Goal: Transaction & Acquisition: Purchase product/service

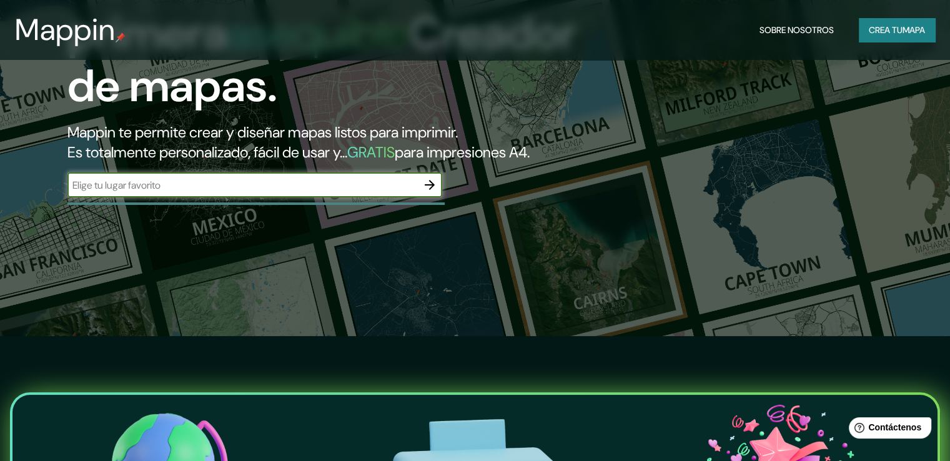
scroll to position [125, 0]
click at [368, 192] on input "text" at bounding box center [242, 185] width 350 height 14
type input "bodega [PERSON_NAME]"
click at [424, 192] on icon "button" at bounding box center [429, 184] width 15 height 15
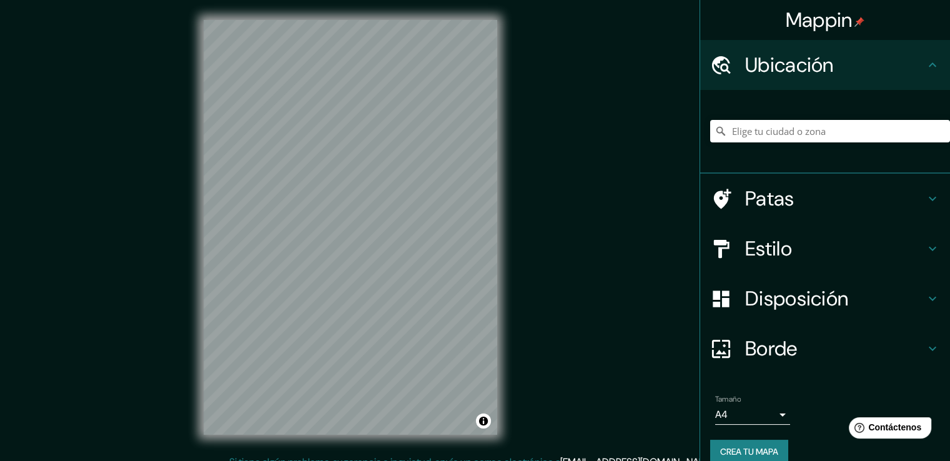
click at [870, 69] on h4 "Ubicación" at bounding box center [835, 64] width 180 height 25
click at [819, 133] on input "Elige tu ciudad o zona" at bounding box center [830, 131] width 240 height 22
click at [925, 64] on icon at bounding box center [932, 64] width 15 height 15
click at [827, 132] on input "Elige tu ciudad o zona" at bounding box center [830, 131] width 240 height 22
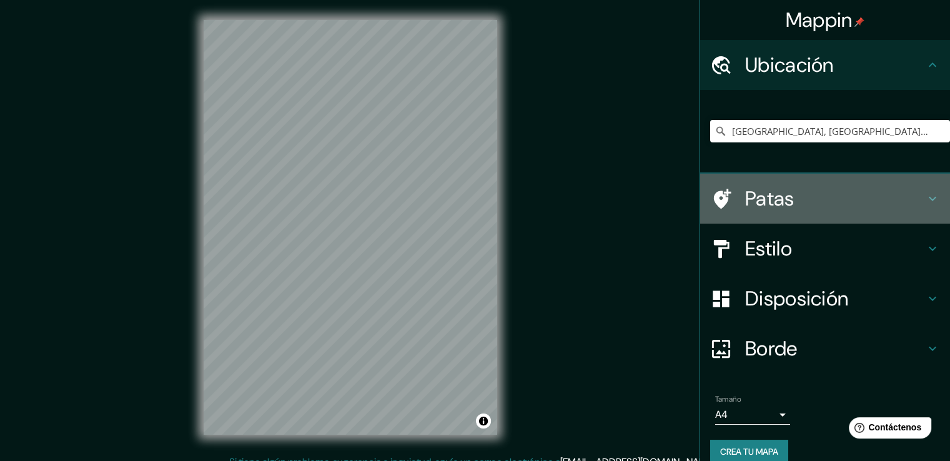
click at [925, 194] on icon at bounding box center [932, 198] width 15 height 15
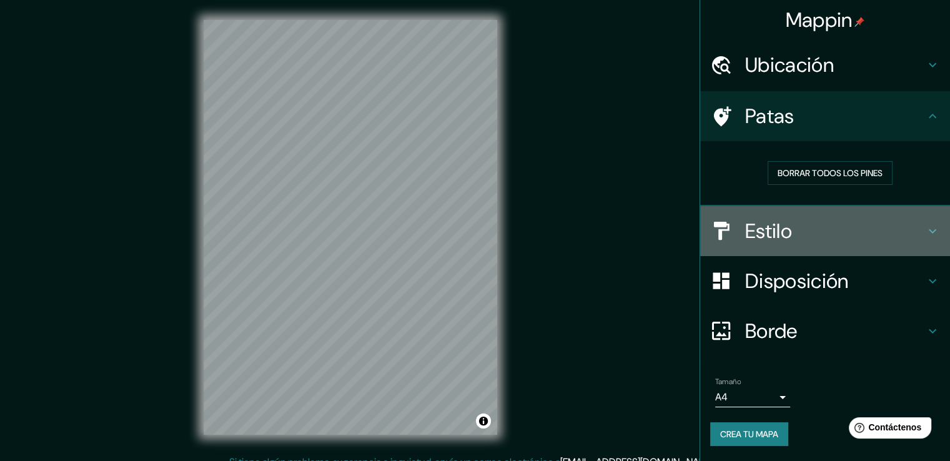
click at [923, 223] on h4 "Estilo" at bounding box center [835, 231] width 180 height 25
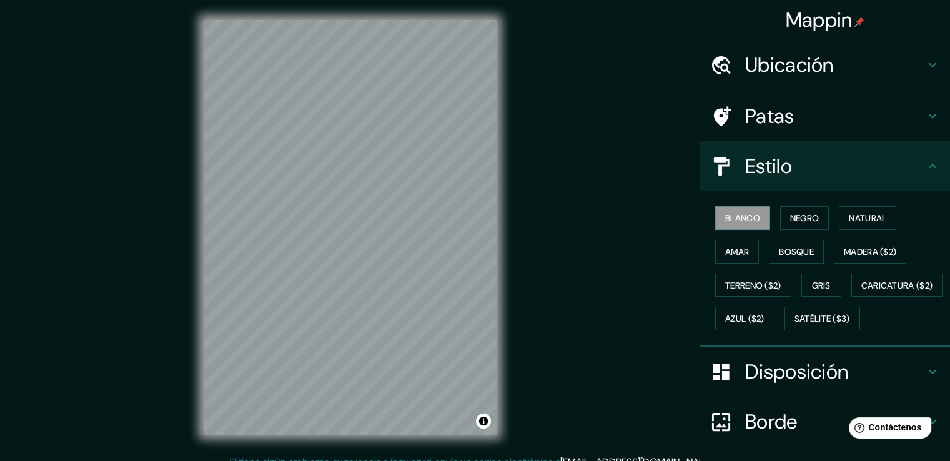
scroll to position [121, 0]
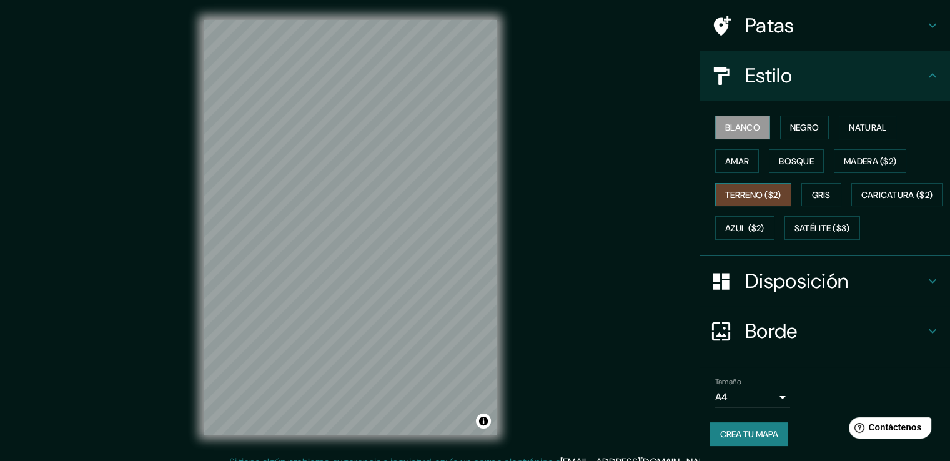
click at [767, 189] on font "Terreno ($2)" at bounding box center [753, 194] width 56 height 11
click at [862, 193] on font "Caricatura ($2)" at bounding box center [898, 194] width 72 height 11
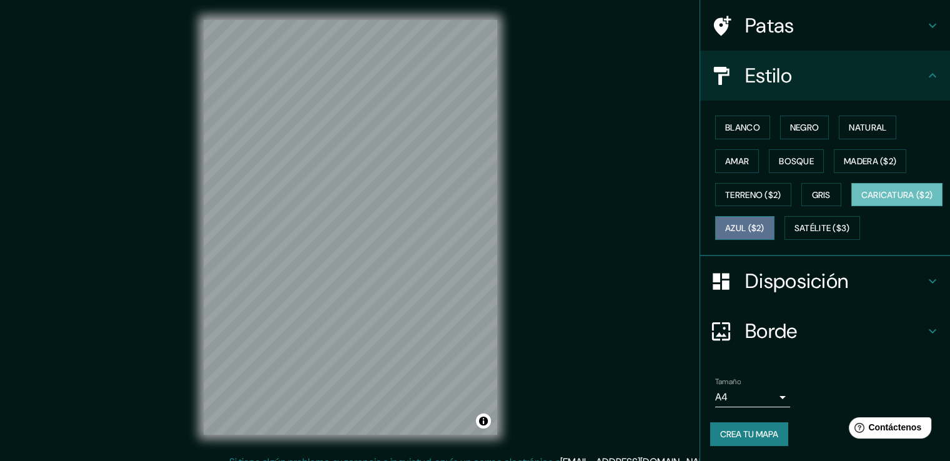
click at [765, 223] on font "Azul ($2)" at bounding box center [744, 228] width 39 height 11
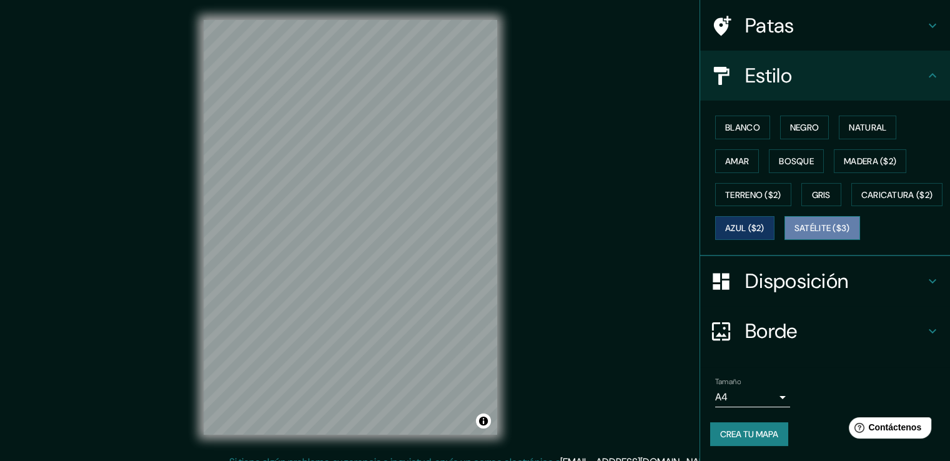
click at [795, 221] on font "Satélite ($3)" at bounding box center [823, 228] width 56 height 16
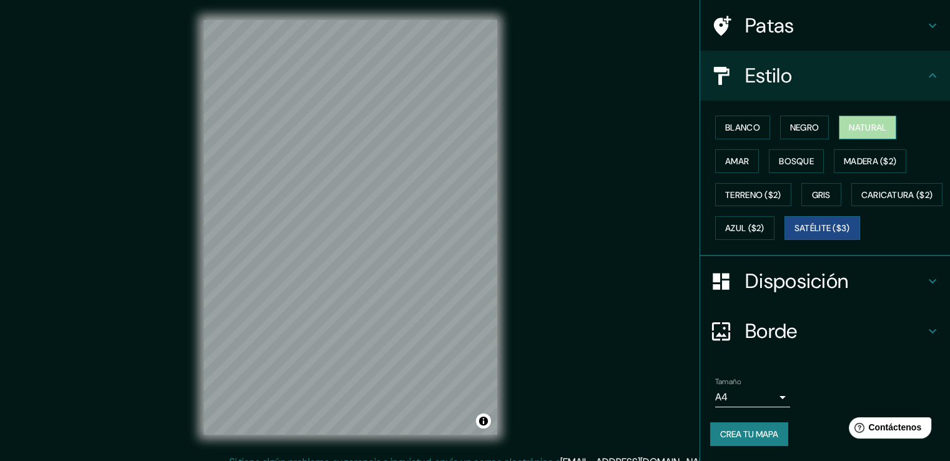
click at [857, 122] on font "Natural" at bounding box center [867, 127] width 37 height 11
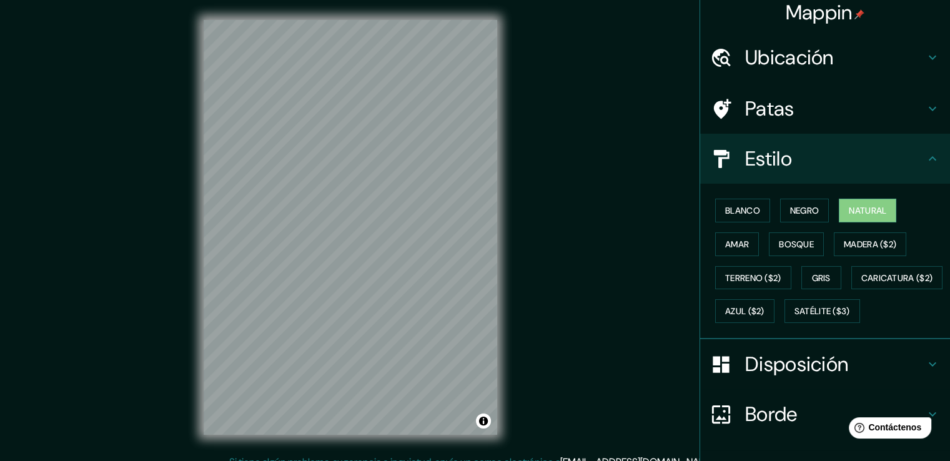
scroll to position [0, 0]
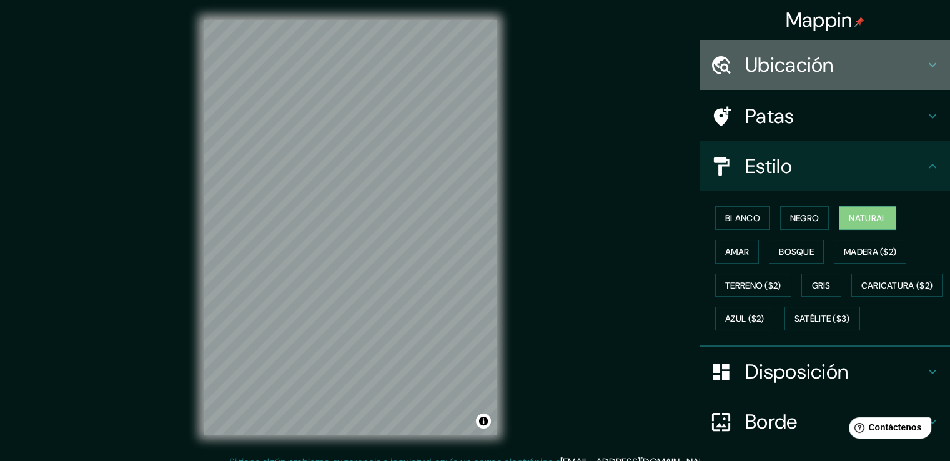
click at [868, 66] on h4 "Ubicación" at bounding box center [835, 64] width 180 height 25
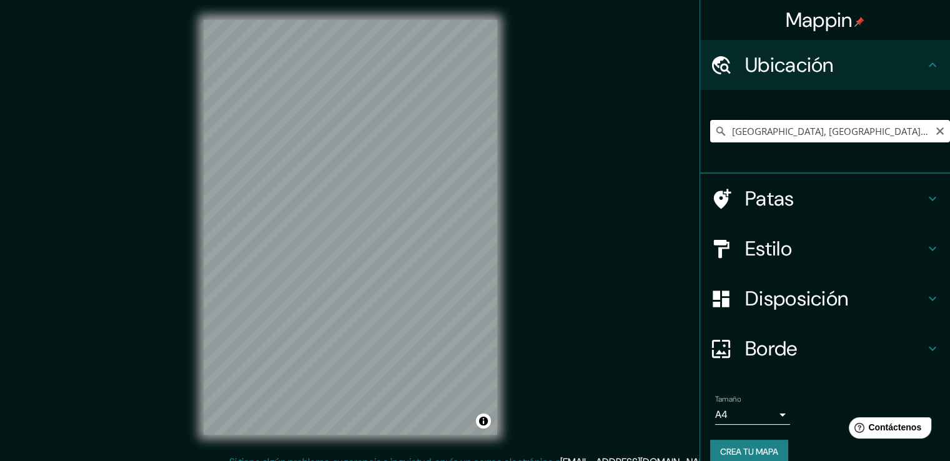
click at [805, 128] on input "[GEOGRAPHIC_DATA], [GEOGRAPHIC_DATA], [GEOGRAPHIC_DATA]" at bounding box center [830, 131] width 240 height 22
click at [915, 131] on input "[GEOGRAPHIC_DATA], [GEOGRAPHIC_DATA], [GEOGRAPHIC_DATA]" at bounding box center [830, 131] width 240 height 22
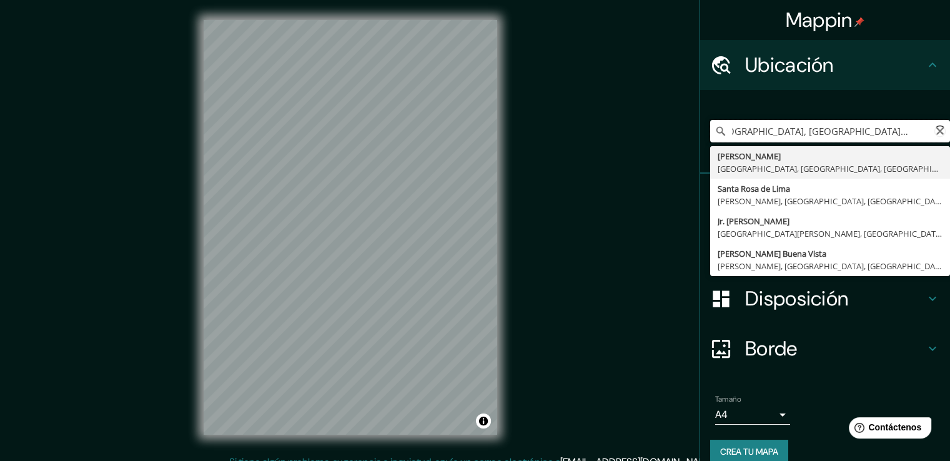
scroll to position [0, 34]
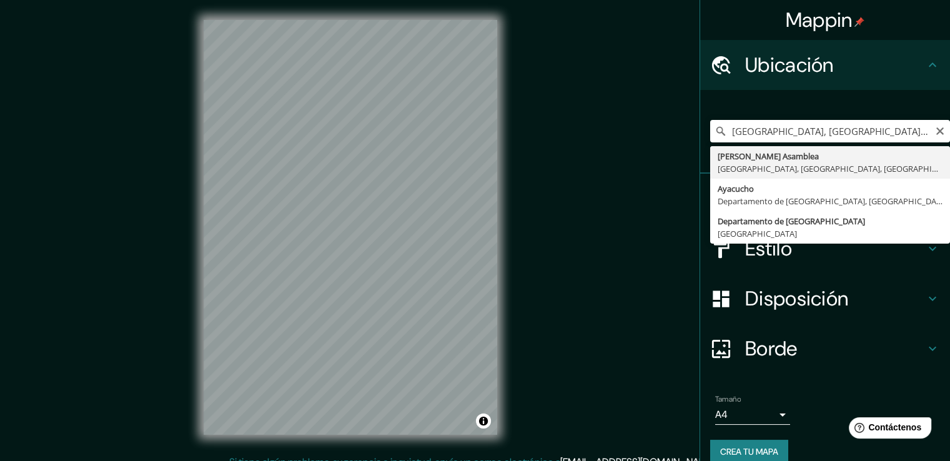
type input "[PERSON_NAME] Asamblea, [GEOGRAPHIC_DATA], [GEOGRAPHIC_DATA], [GEOGRAPHIC_DATA]"
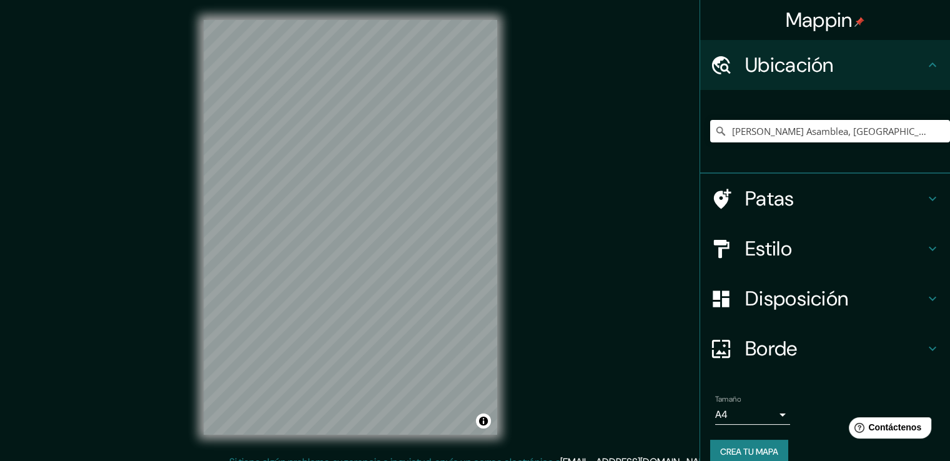
click at [925, 303] on icon at bounding box center [932, 298] width 15 height 15
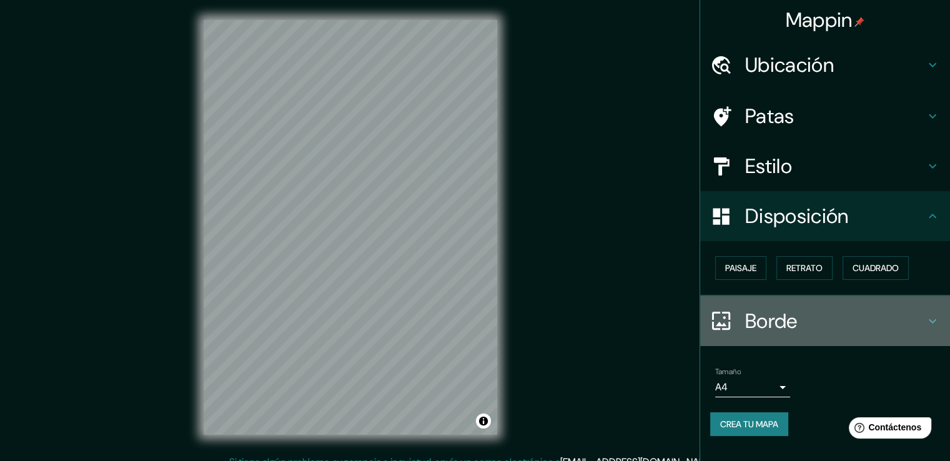
click at [904, 311] on h4 "Borde" at bounding box center [835, 321] width 180 height 25
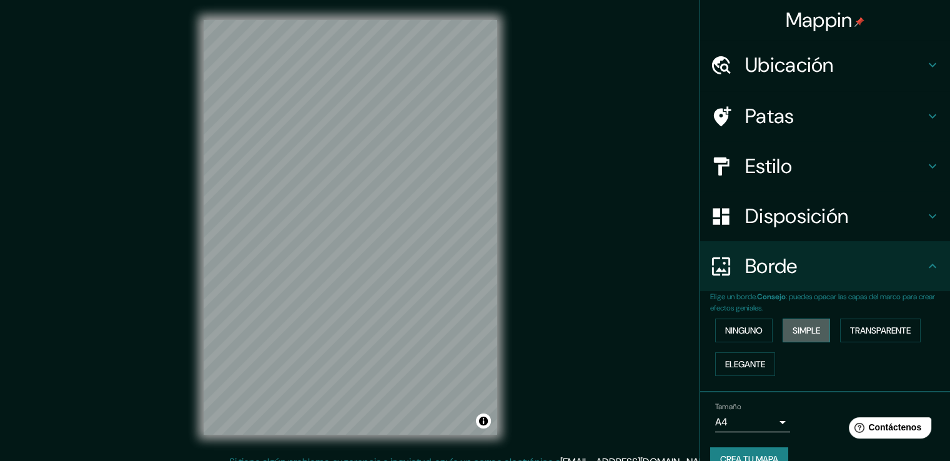
click at [806, 332] on font "Simple" at bounding box center [806, 330] width 27 height 11
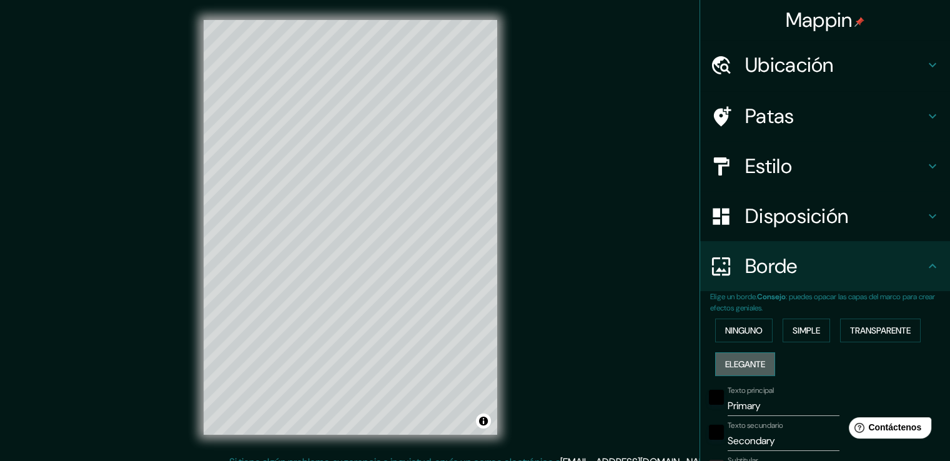
click at [725, 362] on font "Elegante" at bounding box center [745, 364] width 40 height 11
click at [860, 330] on font "Transparente" at bounding box center [880, 330] width 61 height 11
click at [755, 332] on font "Ninguno" at bounding box center [743, 330] width 37 height 11
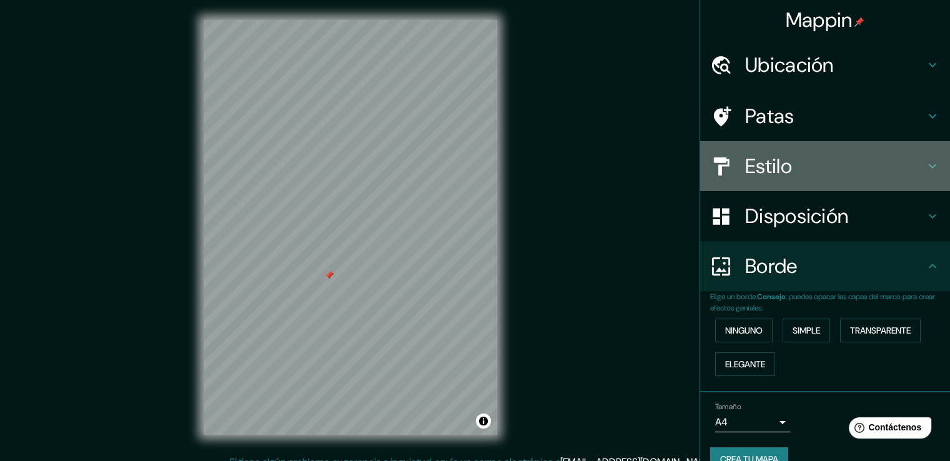
click at [875, 171] on h4 "Estilo" at bounding box center [835, 166] width 180 height 25
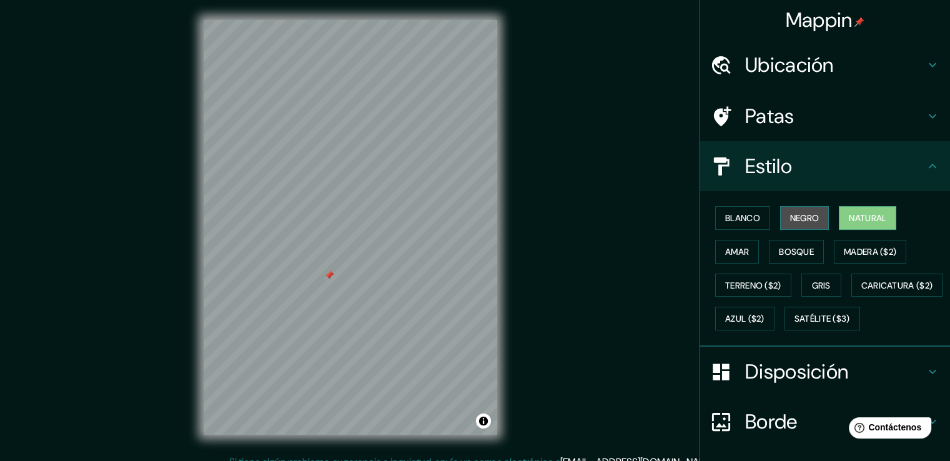
click at [792, 216] on font "Negro" at bounding box center [804, 217] width 29 height 11
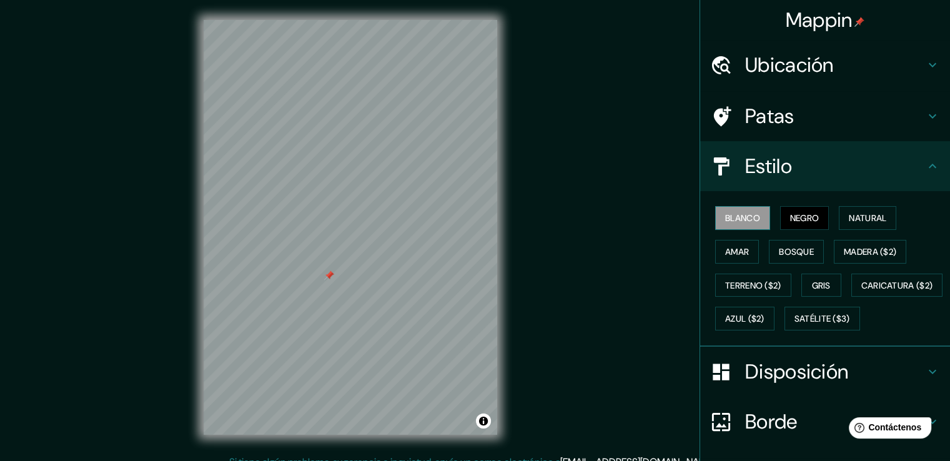
click at [758, 218] on button "Blanco" at bounding box center [742, 218] width 55 height 24
click at [734, 251] on font "Amar" at bounding box center [737, 251] width 24 height 11
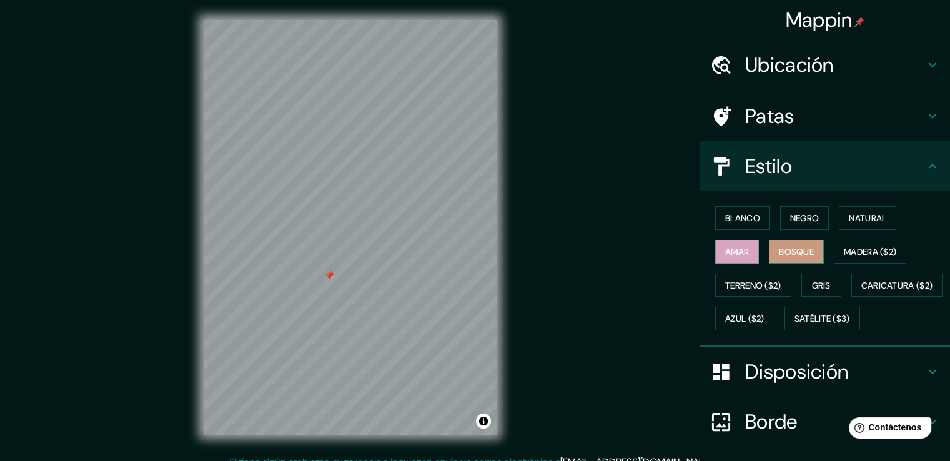
click at [788, 254] on font "Bosque" at bounding box center [796, 251] width 35 height 11
click at [870, 251] on font "Madera ($2)" at bounding box center [870, 251] width 52 height 11
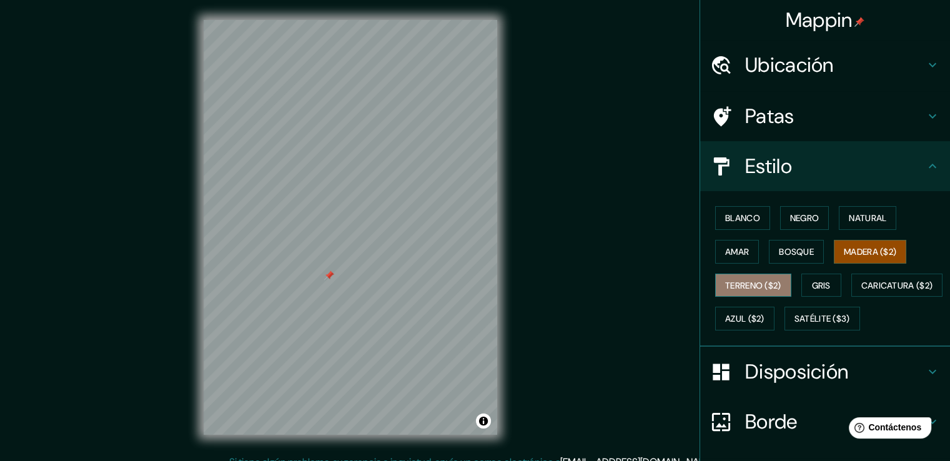
click at [744, 282] on font "Terreno ($2)" at bounding box center [753, 285] width 56 height 11
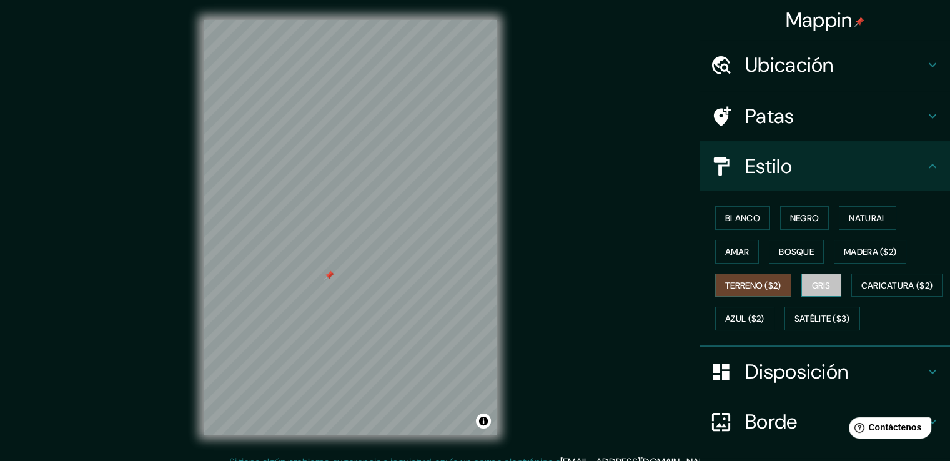
click at [802, 281] on button "Gris" at bounding box center [822, 286] width 40 height 24
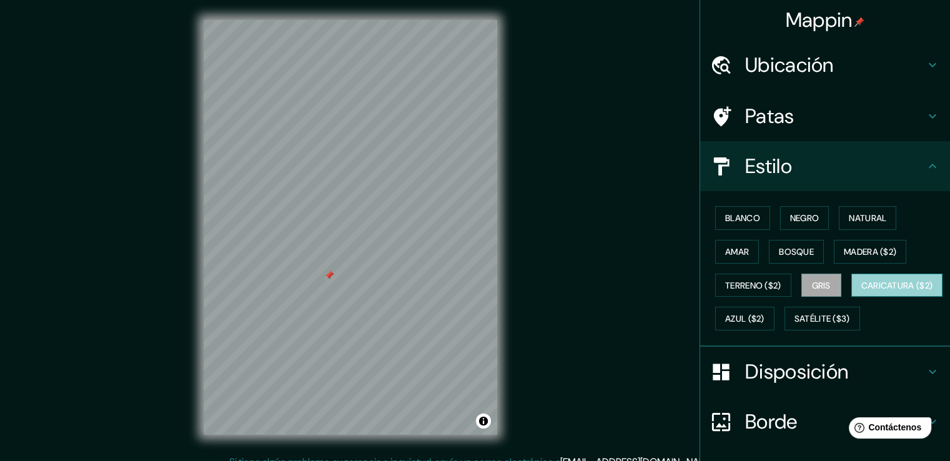
click at [862, 291] on font "Caricatura ($2)" at bounding box center [898, 285] width 72 height 11
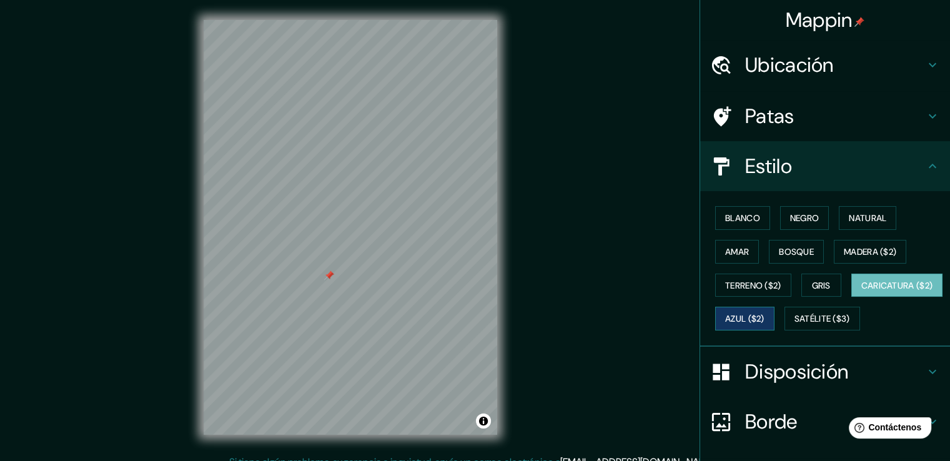
click at [765, 319] on font "Azul ($2)" at bounding box center [744, 319] width 39 height 11
click at [795, 325] on font "Satélite ($3)" at bounding box center [823, 319] width 56 height 11
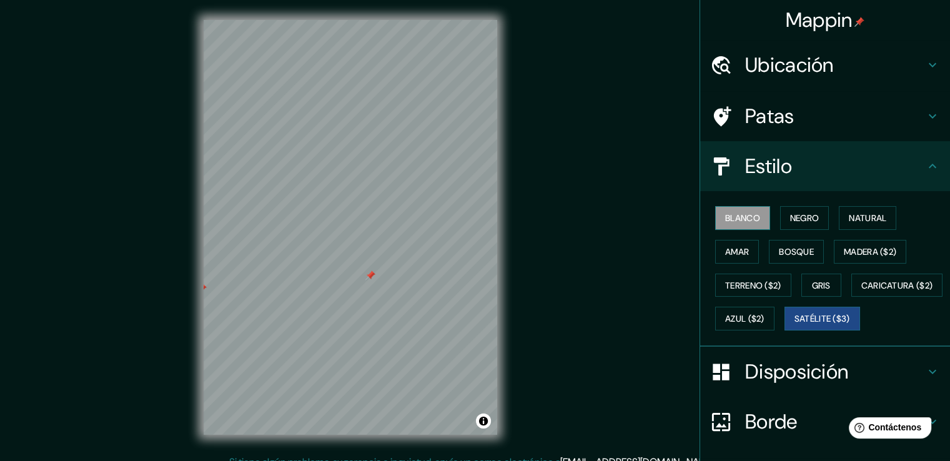
click at [730, 219] on font "Blanco" at bounding box center [742, 217] width 35 height 11
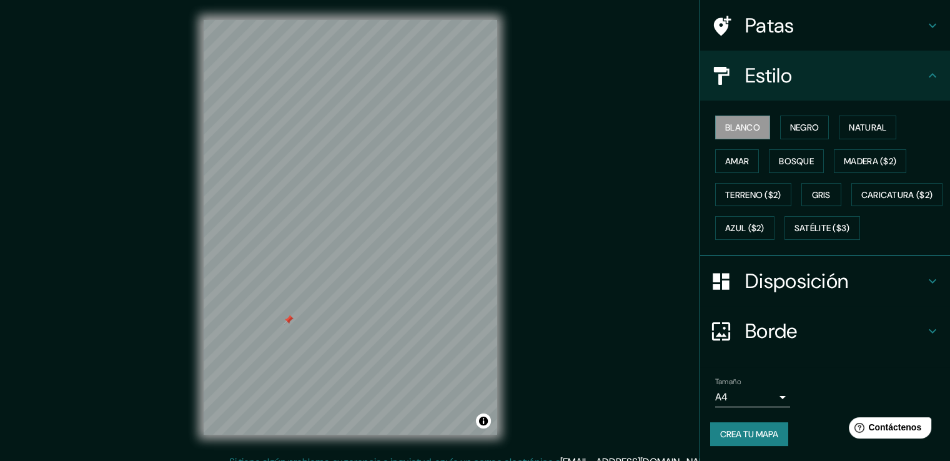
click at [861, 284] on h4 "Disposición" at bounding box center [835, 281] width 180 height 25
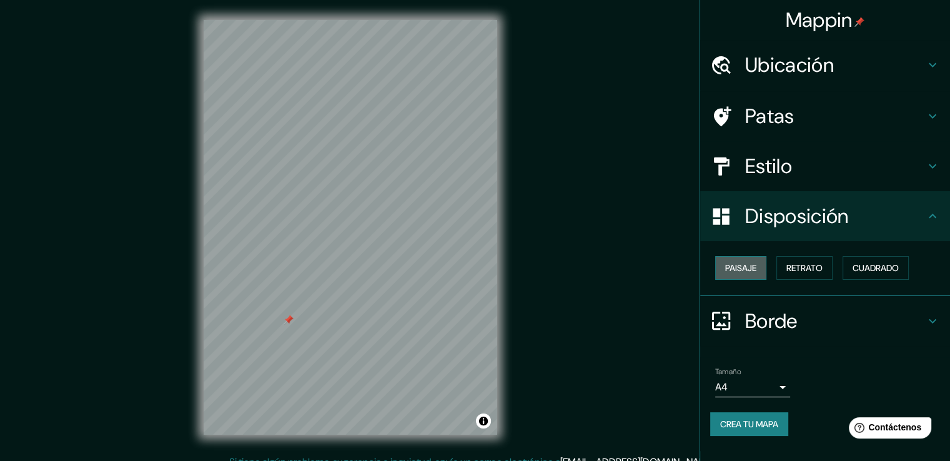
click at [749, 270] on font "Paisaje" at bounding box center [740, 267] width 31 height 11
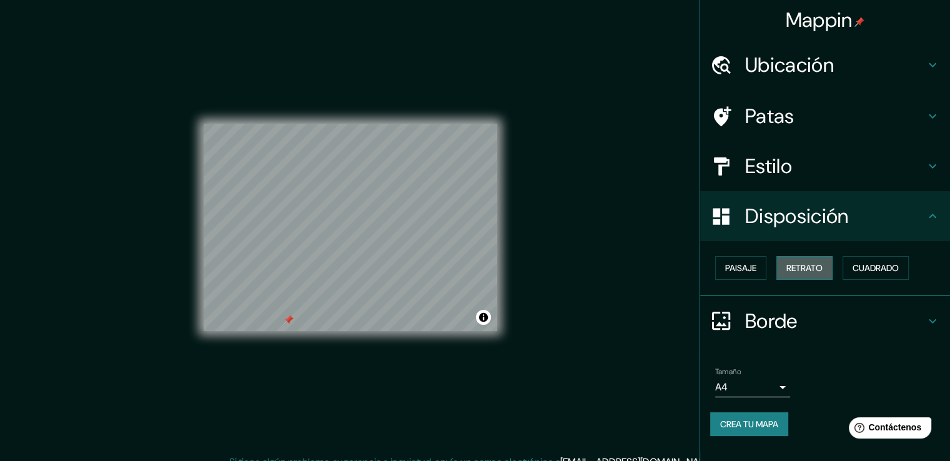
click at [800, 266] on font "Retrato" at bounding box center [805, 267] width 36 height 11
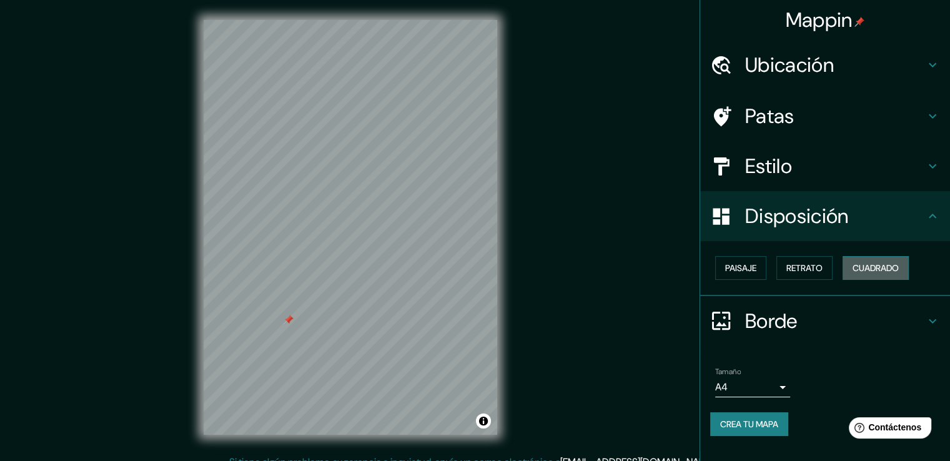
click at [871, 270] on font "Cuadrado" at bounding box center [876, 267] width 46 height 11
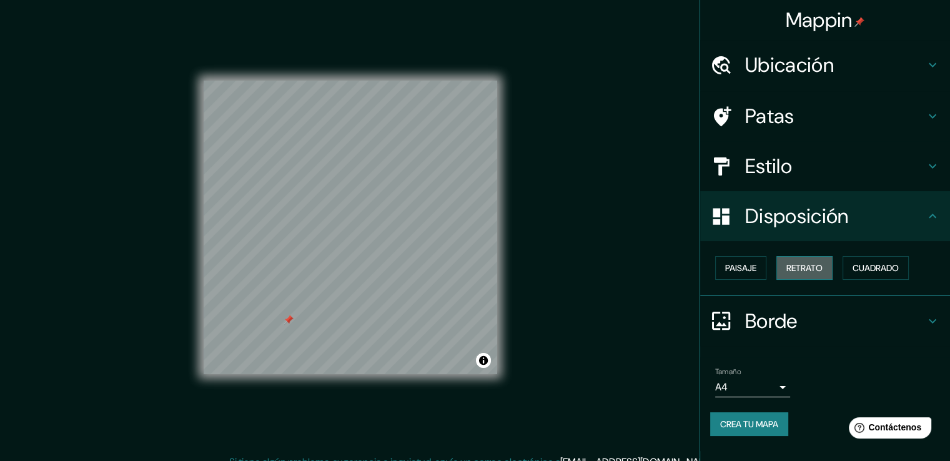
click at [809, 273] on font "Retrato" at bounding box center [805, 268] width 36 height 16
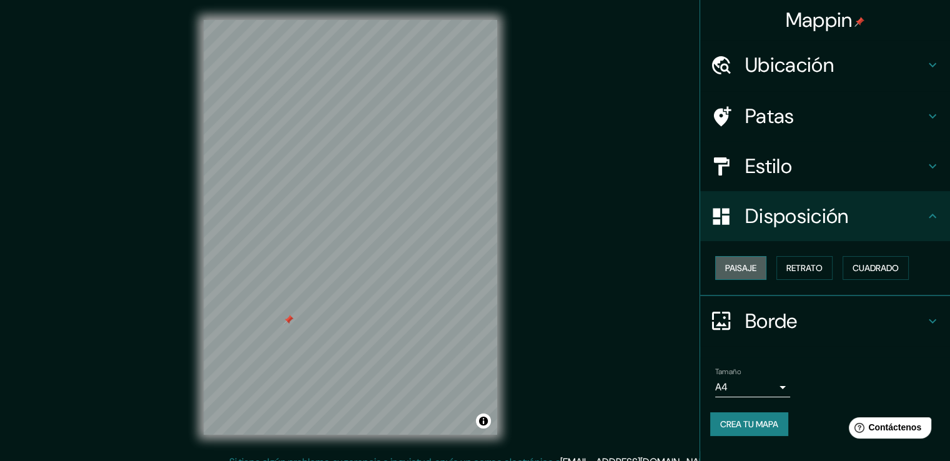
click at [735, 264] on font "Paisaje" at bounding box center [740, 267] width 31 height 11
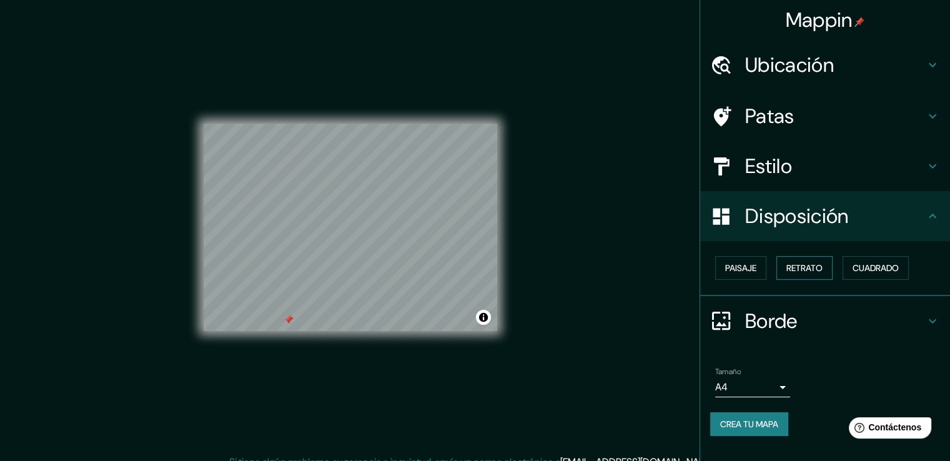
click at [815, 258] on button "Retrato" at bounding box center [805, 268] width 56 height 24
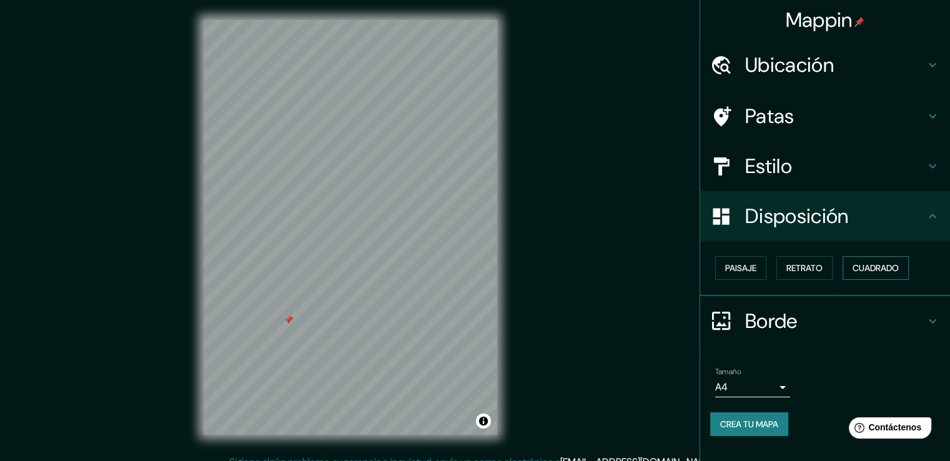
click at [868, 266] on font "Cuadrado" at bounding box center [876, 267] width 46 height 11
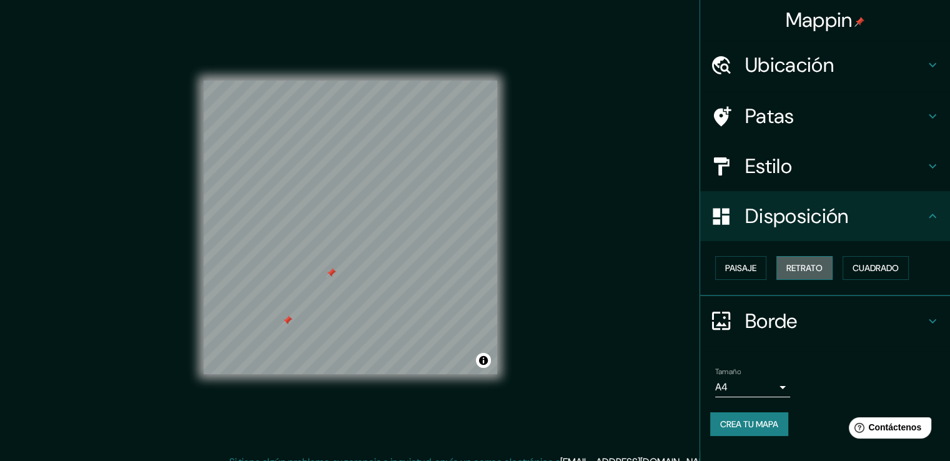
click at [795, 267] on font "Retrato" at bounding box center [805, 267] width 36 height 11
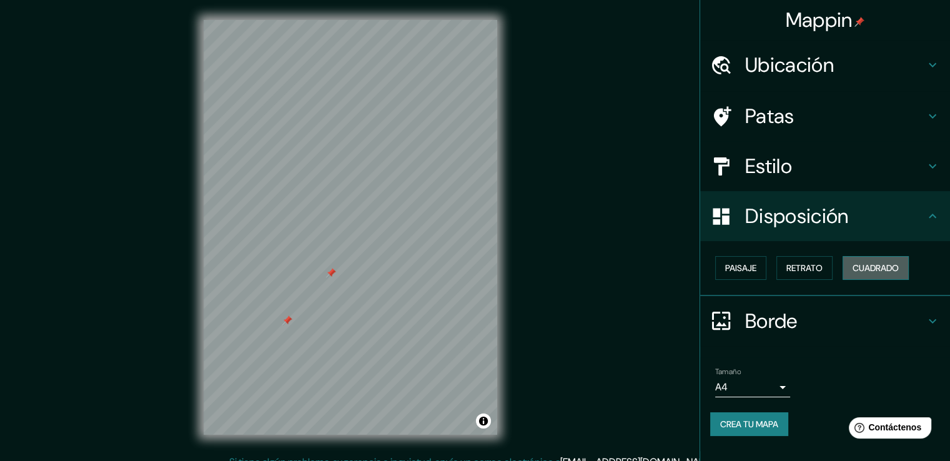
click at [877, 263] on font "Cuadrado" at bounding box center [876, 267] width 46 height 11
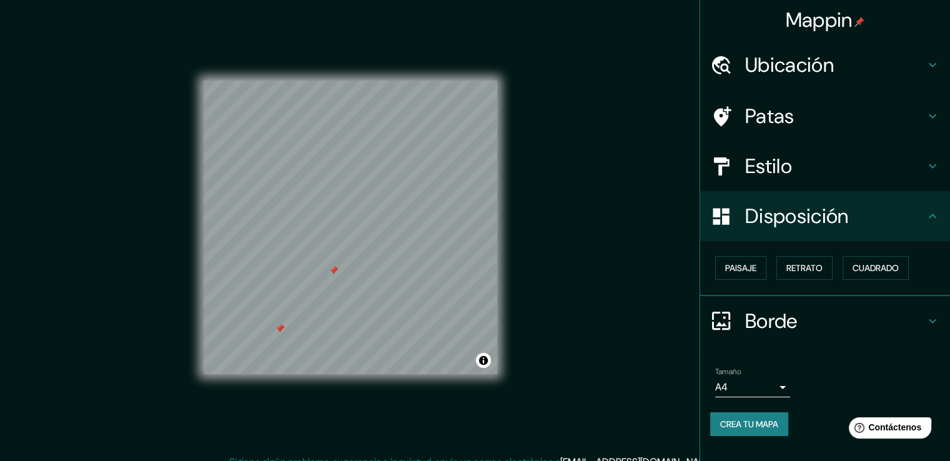
click at [331, 272] on div at bounding box center [334, 271] width 10 height 10
click at [837, 120] on h4 "Patas" at bounding box center [835, 116] width 180 height 25
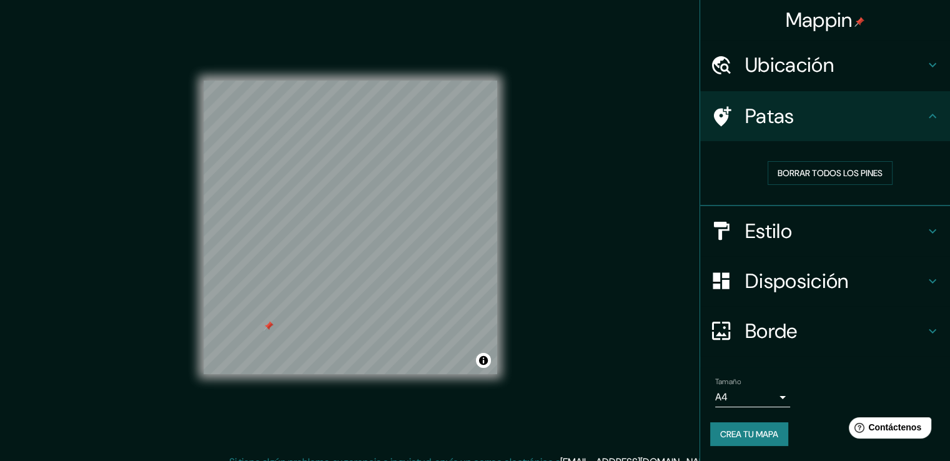
click at [889, 221] on h4 "Estilo" at bounding box center [835, 231] width 180 height 25
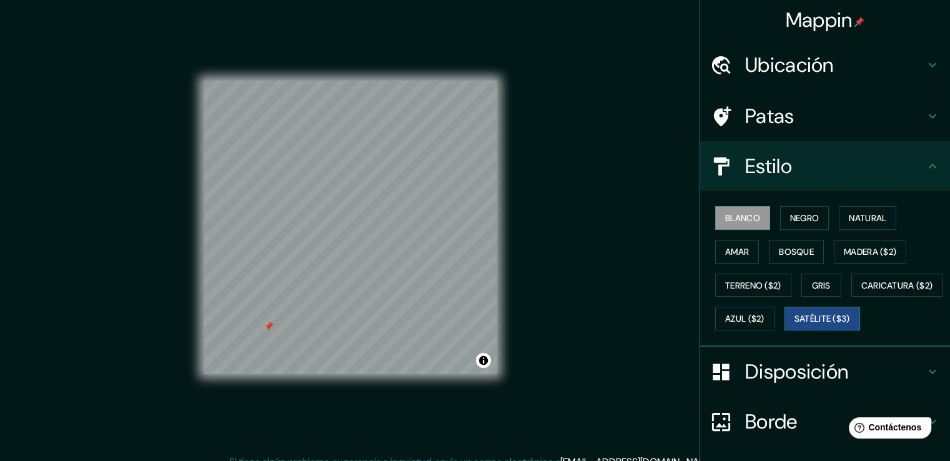
click at [795, 327] on font "Satélite ($3)" at bounding box center [823, 319] width 56 height 16
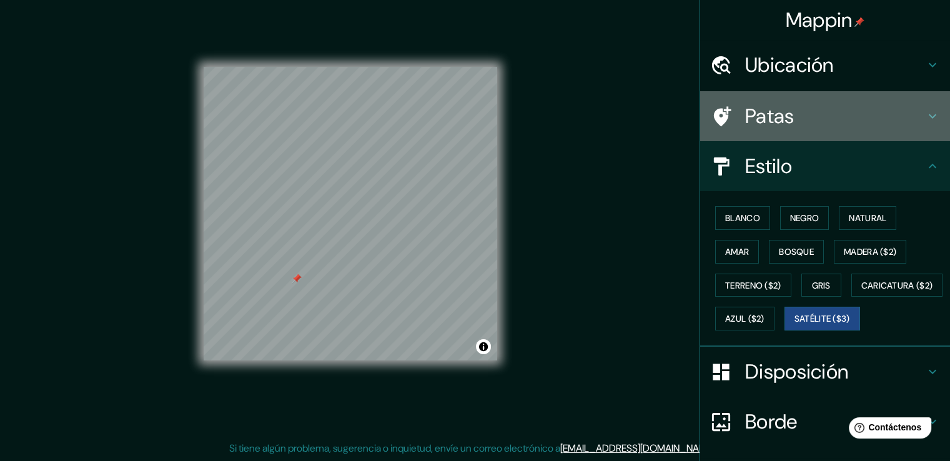
click at [882, 120] on h4 "Patas" at bounding box center [835, 116] width 180 height 25
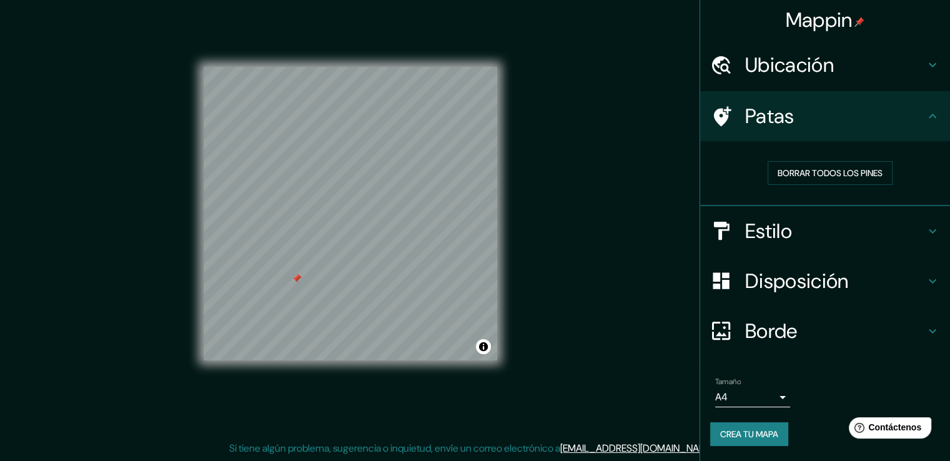
click at [920, 61] on h4 "Ubicación" at bounding box center [835, 64] width 180 height 25
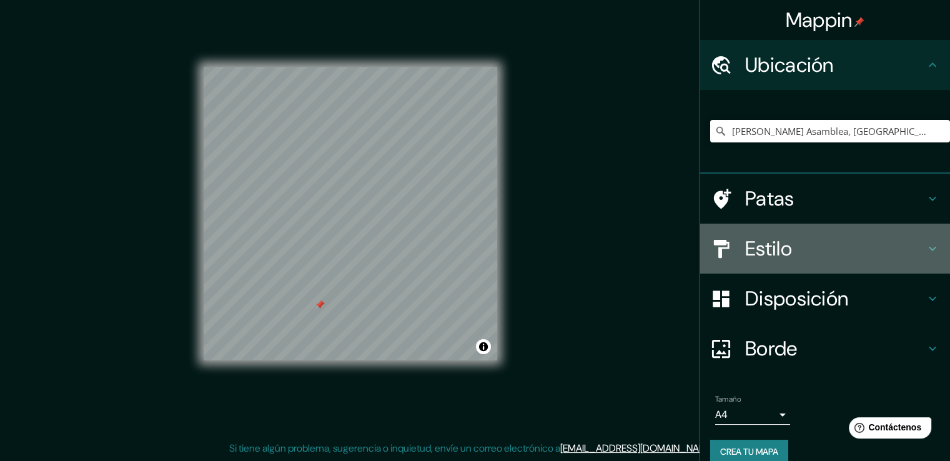
click at [925, 245] on icon at bounding box center [932, 248] width 15 height 15
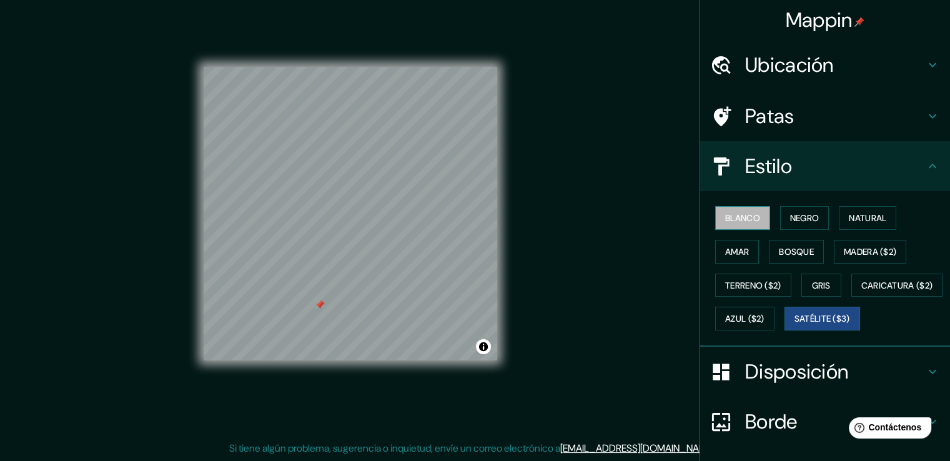
click at [725, 222] on font "Blanco" at bounding box center [742, 217] width 35 height 11
click at [765, 318] on font "Azul ($2)" at bounding box center [744, 319] width 39 height 11
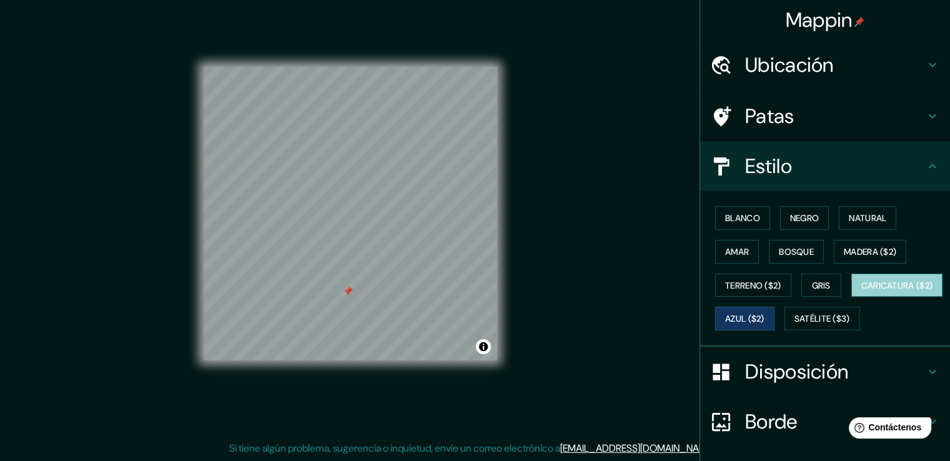
click at [862, 294] on font "Caricatura ($2)" at bounding box center [898, 285] width 72 height 16
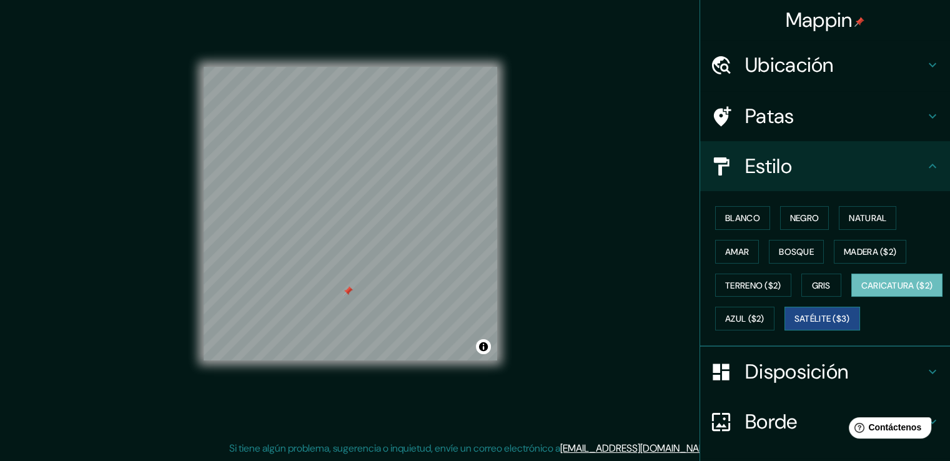
click at [785, 331] on button "Satélite ($3)" at bounding box center [823, 319] width 76 height 24
click at [736, 256] on font "Amar" at bounding box center [737, 252] width 24 height 16
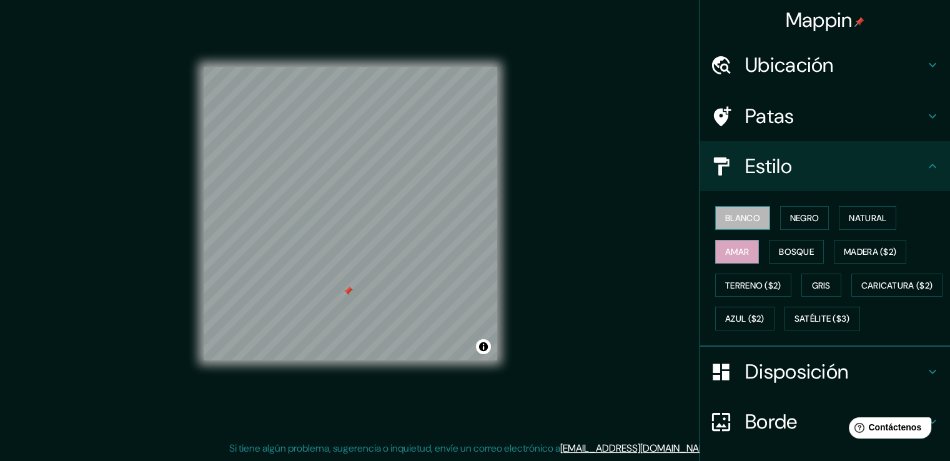
click at [753, 213] on button "Blanco" at bounding box center [742, 218] width 55 height 24
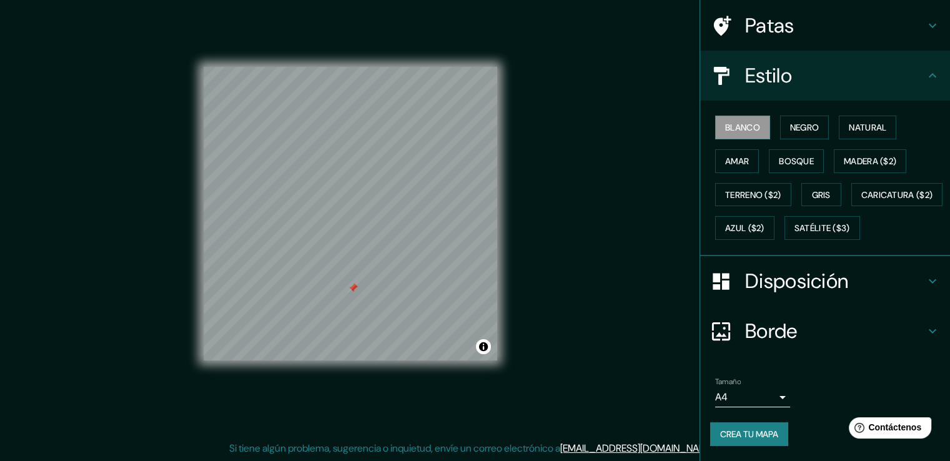
scroll to position [121, 0]
click at [795, 229] on font "Satélite ($3)" at bounding box center [823, 228] width 56 height 11
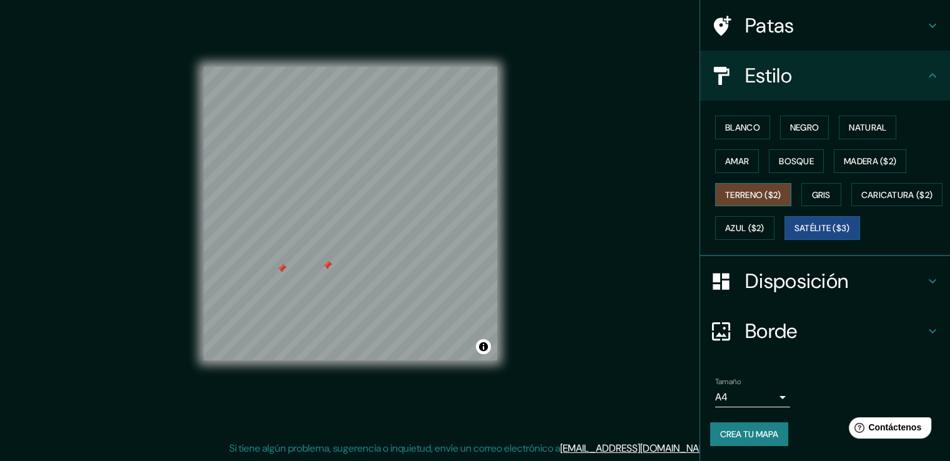
click at [747, 189] on font "Terreno ($2)" at bounding box center [753, 194] width 56 height 11
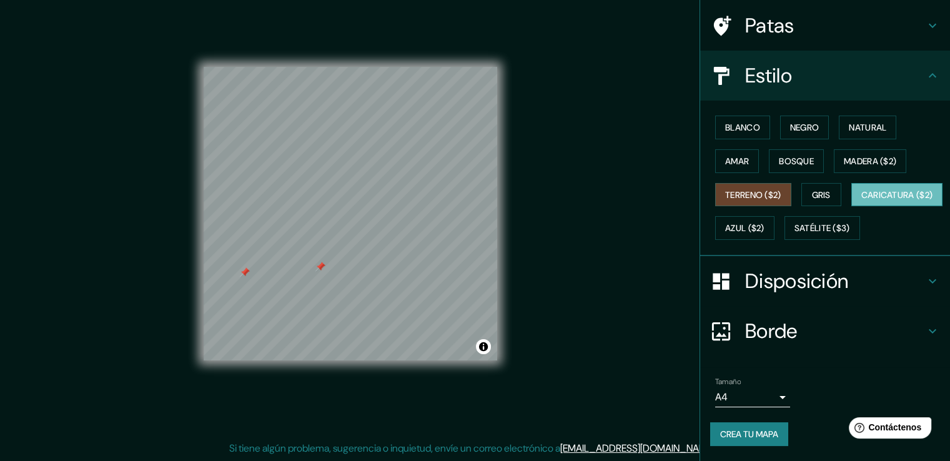
click at [862, 192] on font "Caricatura ($2)" at bounding box center [898, 194] width 72 height 11
click at [765, 223] on font "Azul ($2)" at bounding box center [744, 228] width 39 height 11
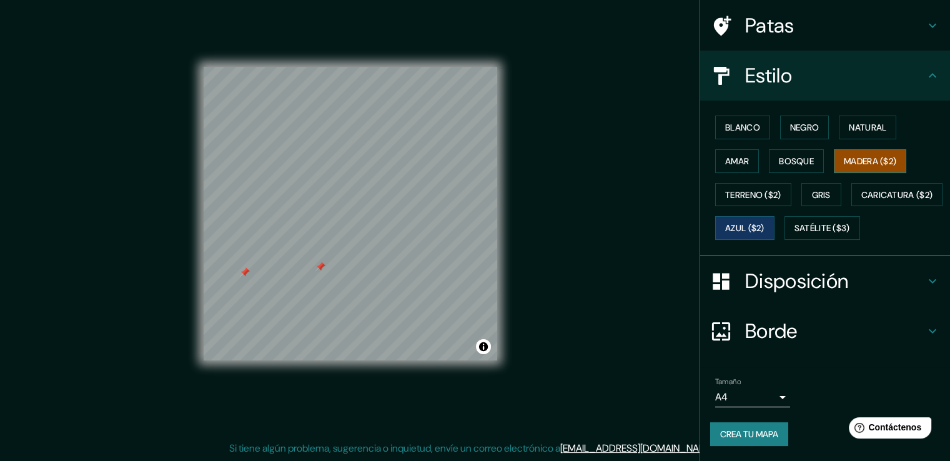
click at [884, 156] on font "Madera ($2)" at bounding box center [870, 161] width 52 height 11
click at [790, 153] on font "Bosque" at bounding box center [796, 161] width 35 height 16
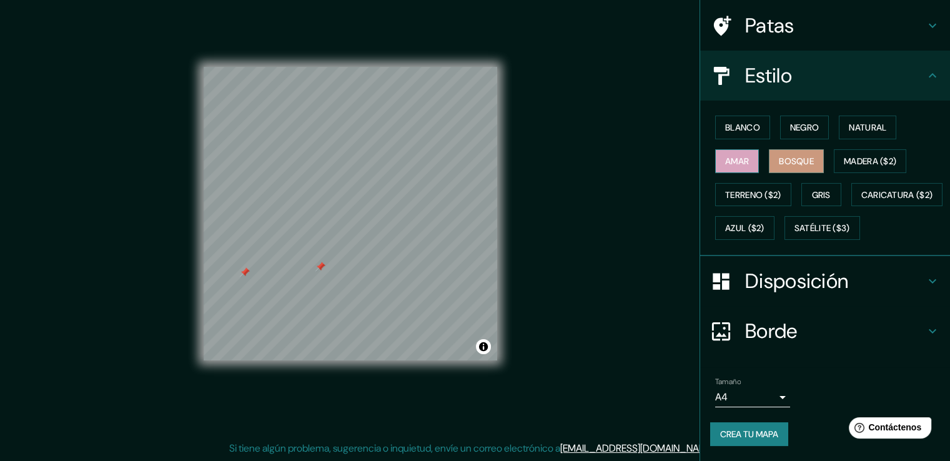
click at [745, 149] on button "Amar" at bounding box center [737, 161] width 44 height 24
click at [792, 122] on font "Negro" at bounding box center [804, 127] width 29 height 11
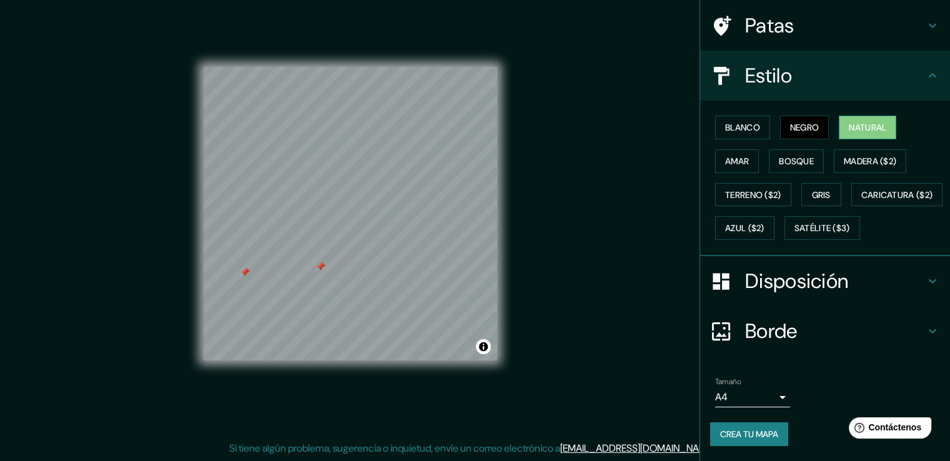
click at [871, 122] on font "Natural" at bounding box center [867, 127] width 37 height 11
click at [266, 256] on div at bounding box center [264, 257] width 10 height 10
